Goal: Task Accomplishment & Management: Manage account settings

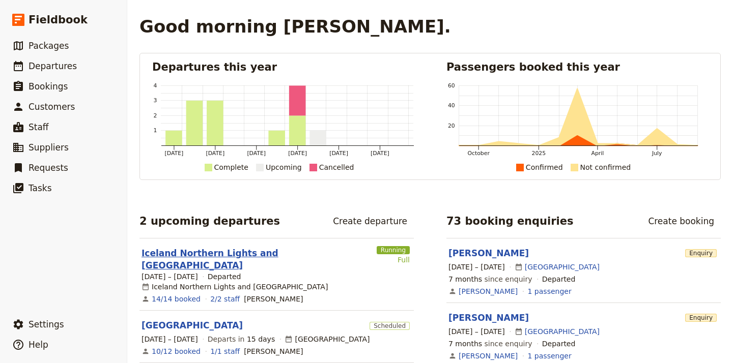
click at [202, 254] on link "Iceland Northern Lights and [GEOGRAPHIC_DATA]" at bounding box center [256, 259] width 231 height 24
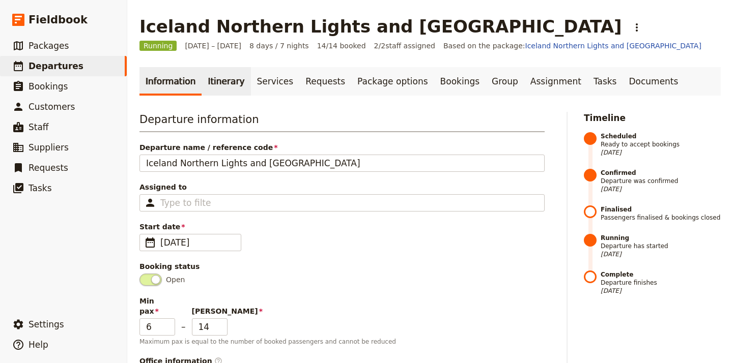
click at [226, 87] on link "Itinerary" at bounding box center [226, 81] width 49 height 28
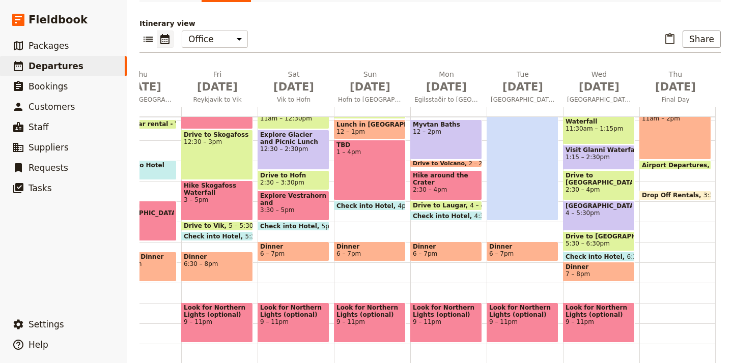
scroll to position [95, 0]
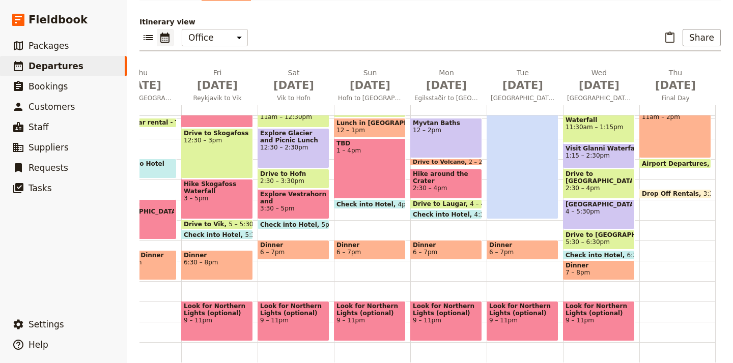
click at [610, 255] on span at bounding box center [598, 257] width 71 height 4
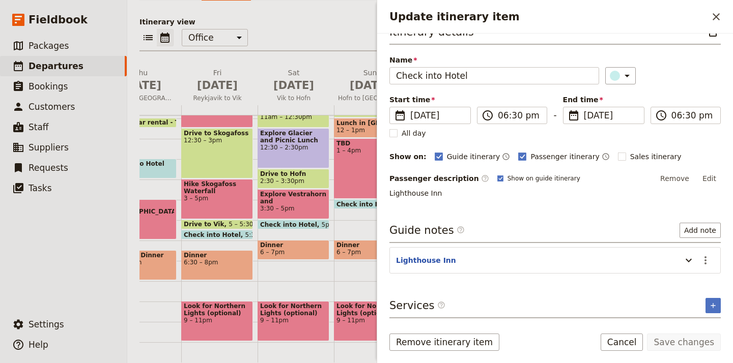
scroll to position [19, 0]
click at [708, 233] on button "Add note" at bounding box center [699, 230] width 41 height 15
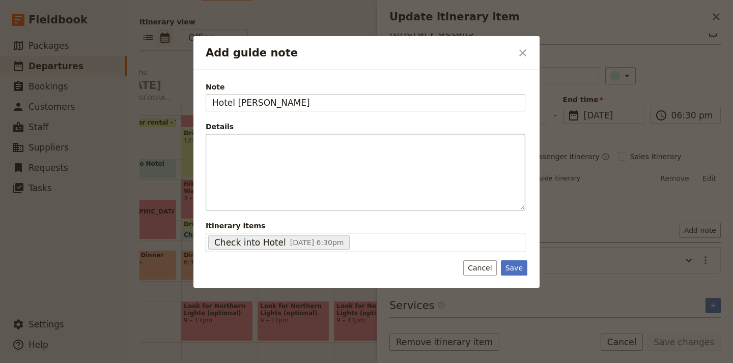
type input "Hotel [PERSON_NAME]"
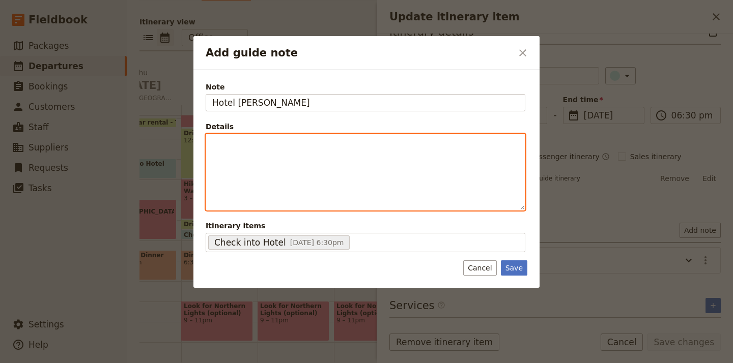
click at [286, 142] on p "Add guide note" at bounding box center [365, 143] width 306 height 10
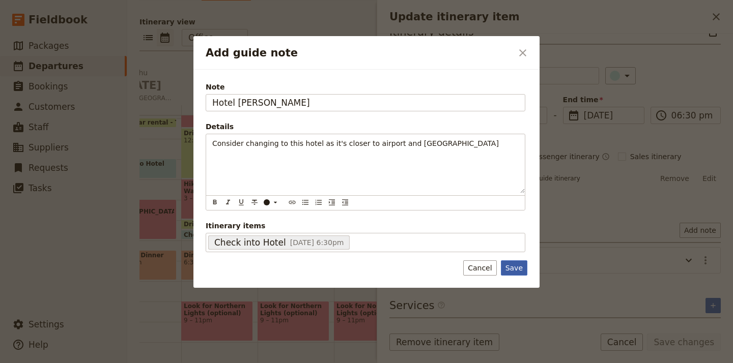
click at [514, 269] on button "Save" at bounding box center [514, 268] width 26 height 15
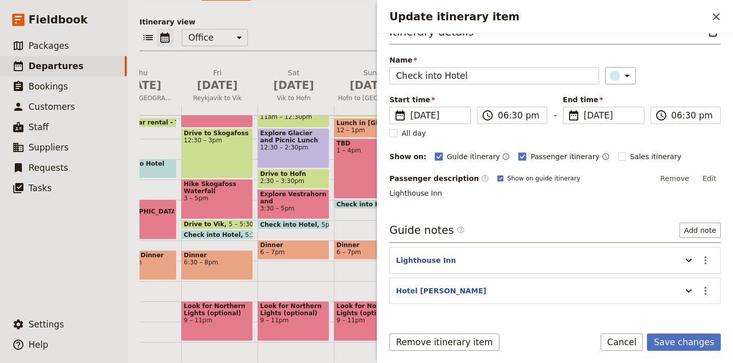
scroll to position [8, 0]
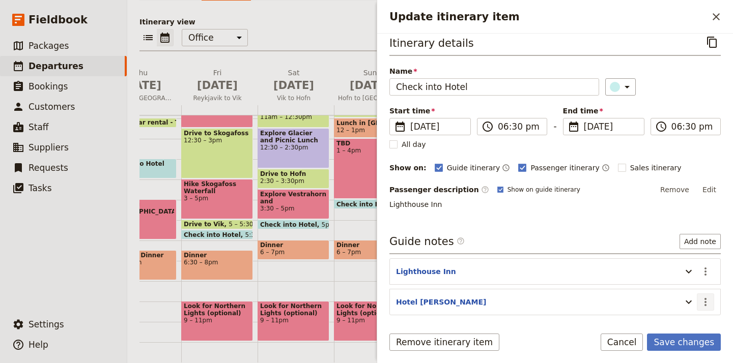
click at [708, 301] on icon "Actions" at bounding box center [705, 302] width 12 height 12
click at [695, 321] on span "Edit note" at bounding box center [683, 325] width 47 height 10
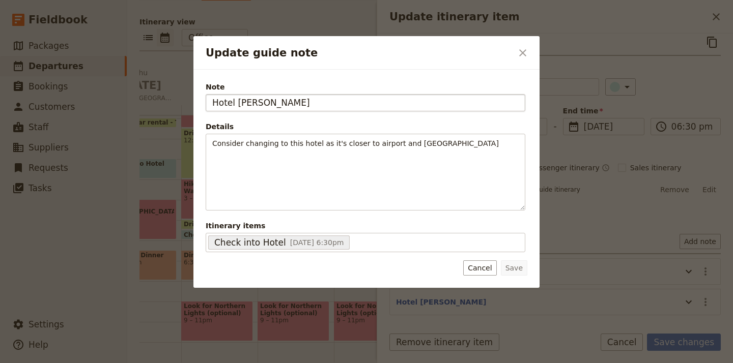
click at [213, 102] on input "Hotel [PERSON_NAME]" at bounding box center [366, 102] width 320 height 17
type input "Note for 2026 Trip: [GEOGRAPHIC_DATA][PERSON_NAME]"
click at [521, 271] on button "Save" at bounding box center [514, 268] width 26 height 15
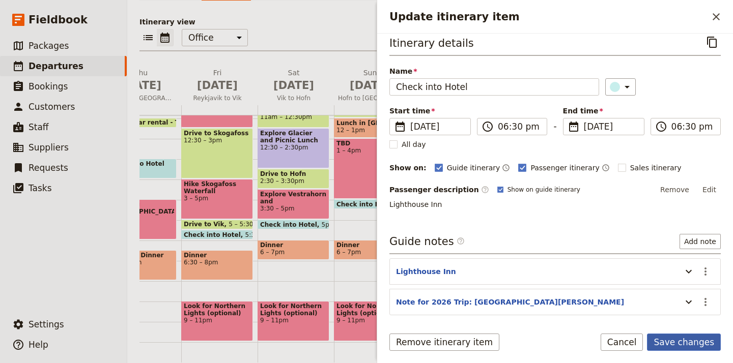
click at [678, 341] on button "Save changes" at bounding box center [684, 342] width 74 height 17
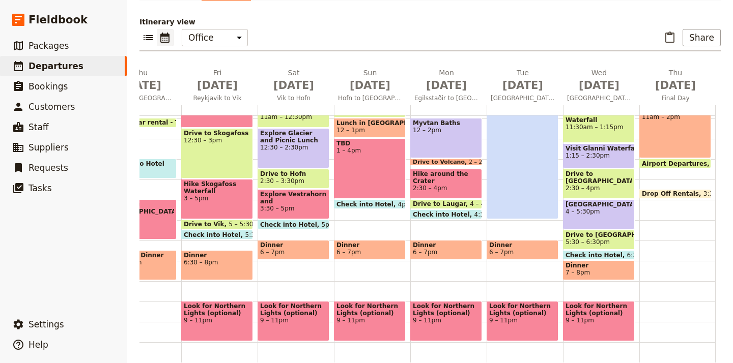
click at [610, 213] on span "4 – 5:30pm" at bounding box center [598, 211] width 67 height 7
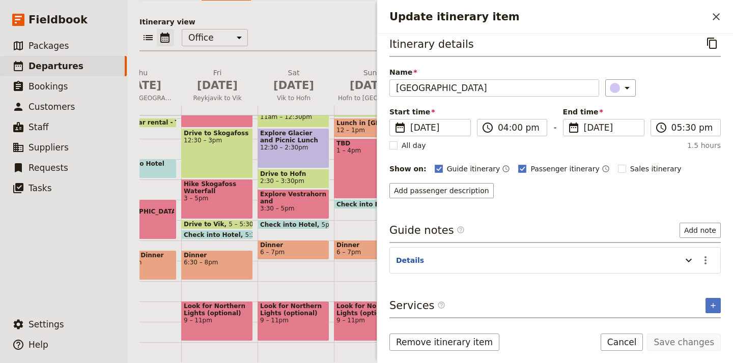
scroll to position [7, 0]
click at [704, 233] on button "Add note" at bounding box center [699, 230] width 41 height 15
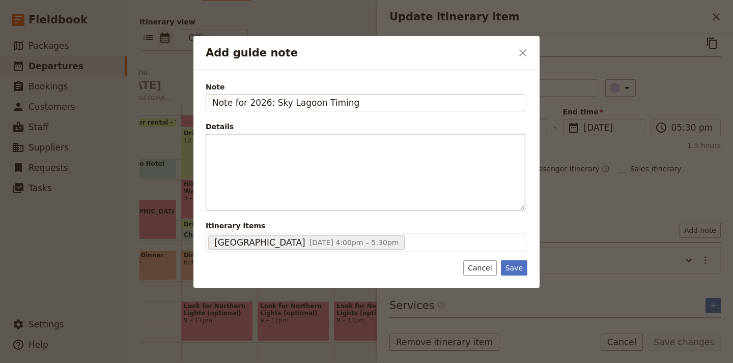
type input "Note for 2026: Sky Lagoon Timing"
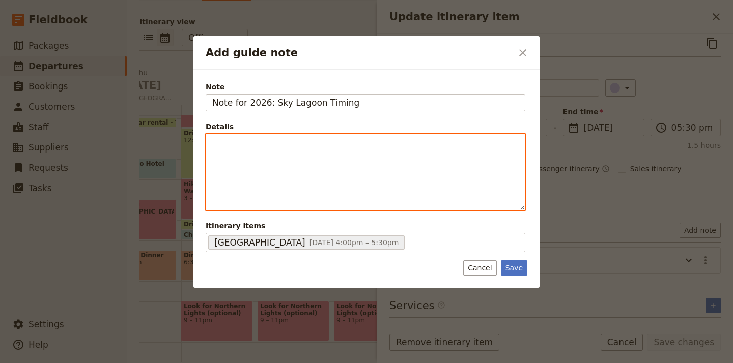
click at [403, 150] on div "Add guide note" at bounding box center [365, 172] width 319 height 76
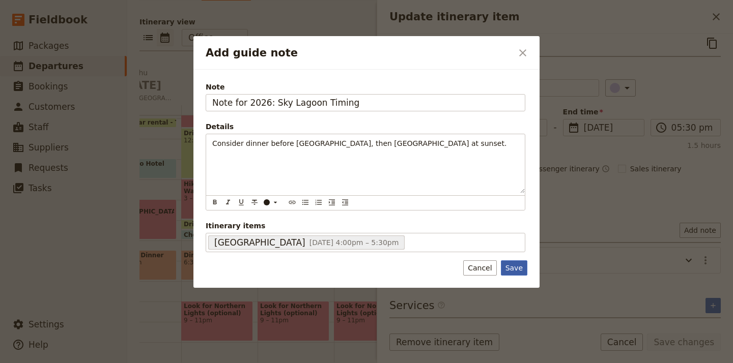
click at [514, 265] on button "Save" at bounding box center [514, 268] width 26 height 15
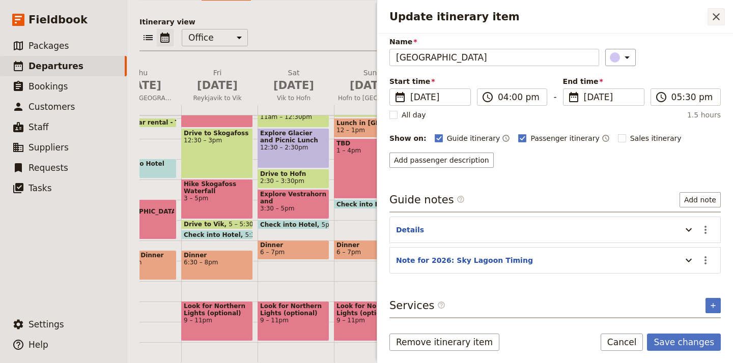
scroll to position [38, 0]
click at [719, 15] on icon "Close drawer" at bounding box center [716, 17] width 12 height 12
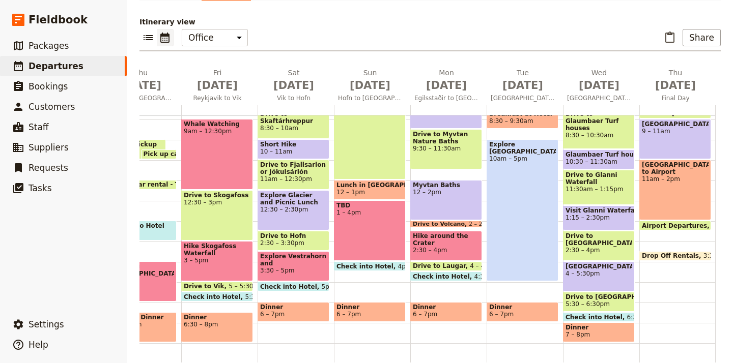
scroll to position [174, 0]
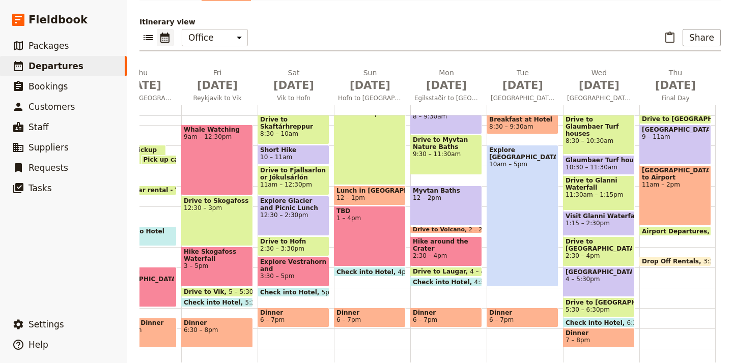
click at [610, 219] on span "Visit Glanni Waterfall" at bounding box center [598, 216] width 67 height 7
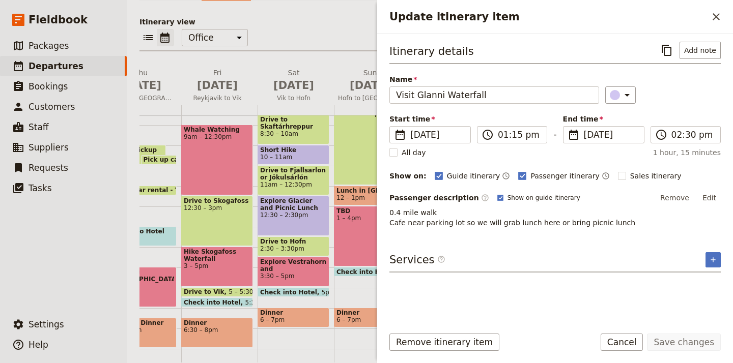
scroll to position [0, 0]
click at [512, 132] on input "01:15 pm" at bounding box center [519, 135] width 43 height 12
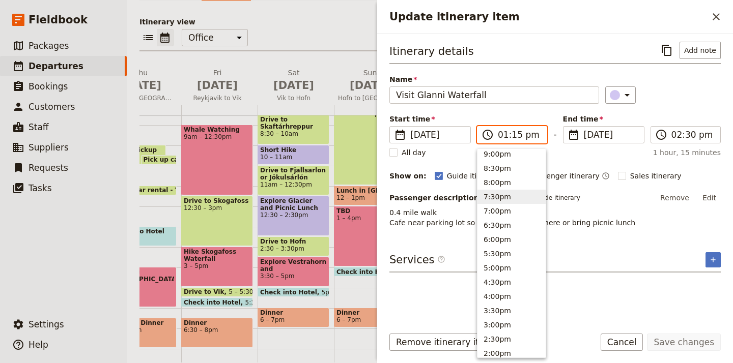
scroll to position [99, 0]
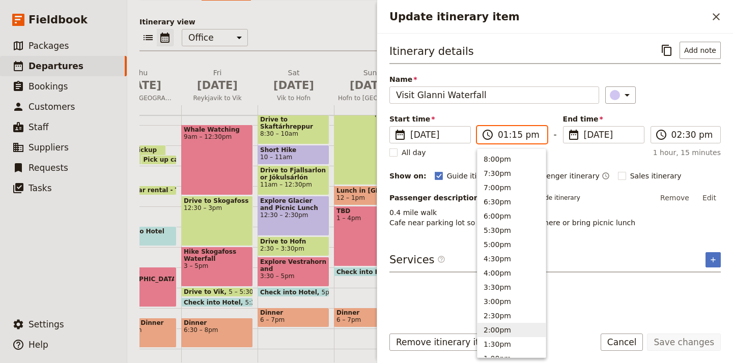
click at [504, 331] on button "2:00pm" at bounding box center [511, 330] width 68 height 14
type input "02:00 pm"
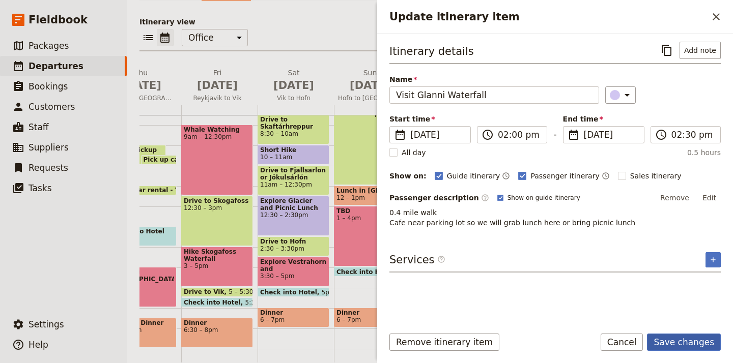
click at [704, 343] on button "Save changes" at bounding box center [684, 342] width 74 height 17
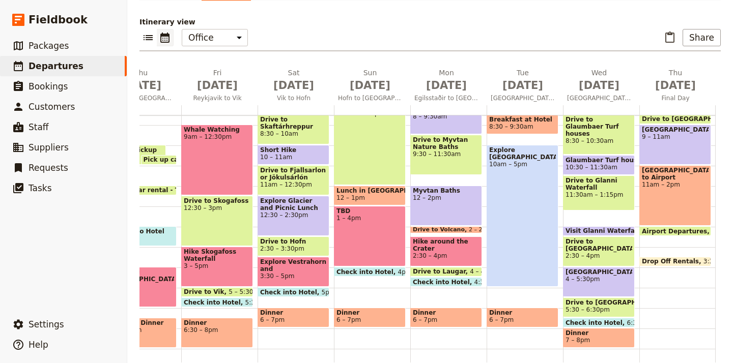
click at [613, 199] on div "Drive to Glanni Waterfall 11:30am – 1:15pm" at bounding box center [599, 193] width 72 height 35
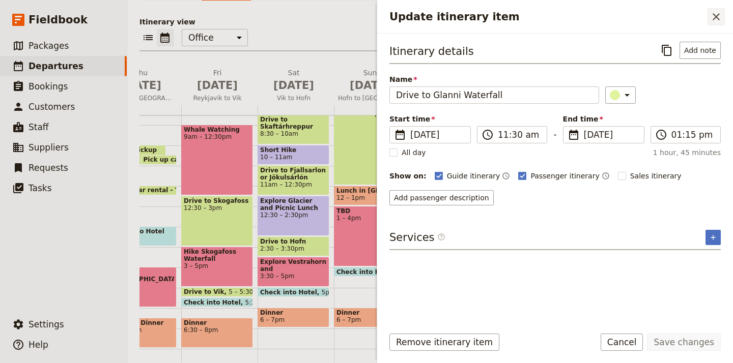
click at [714, 17] on icon "Close drawer" at bounding box center [716, 17] width 12 height 12
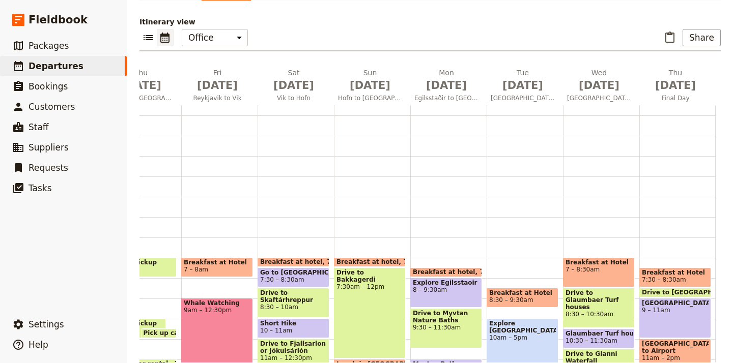
scroll to position [0, 0]
